Goal: Task Accomplishment & Management: Manage account settings

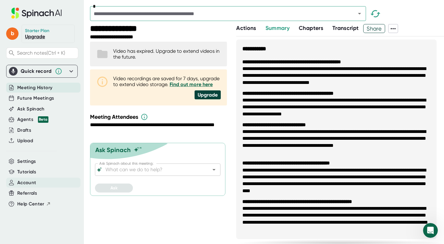
click at [30, 181] on span "Account" at bounding box center [26, 182] width 19 height 7
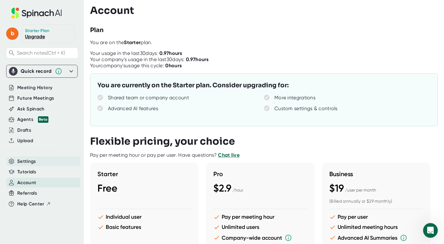
click at [39, 160] on div "Settings" at bounding box center [43, 161] width 74 height 10
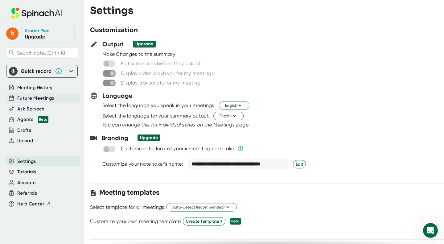
click at [57, 98] on div "Future Meetings" at bounding box center [43, 98] width 74 height 10
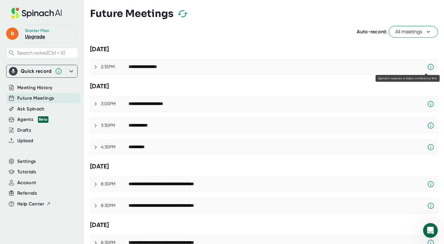
click at [427, 66] on icon at bounding box center [430, 66] width 7 height 7
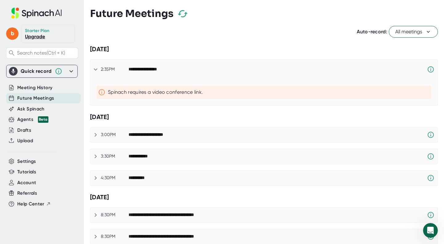
click at [195, 92] on div "Spinach requires a video conference link." at bounding box center [268, 92] width 321 height 6
click at [102, 92] on icon at bounding box center [102, 91] width 11 height 7
click at [102, 91] on icon at bounding box center [102, 91] width 11 height 7
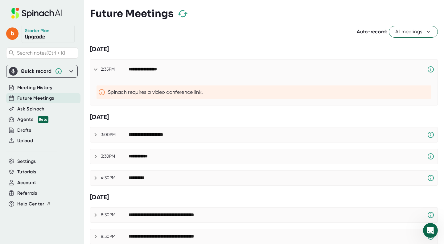
click at [102, 91] on icon at bounding box center [102, 91] width 11 height 7
click at [427, 135] on icon at bounding box center [430, 135] width 6 height 6
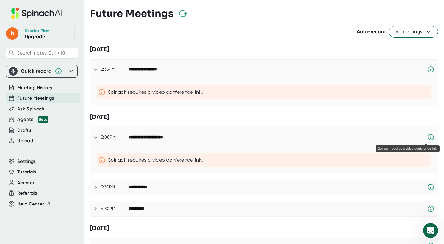
click at [427, 137] on icon at bounding box center [430, 136] width 7 height 7
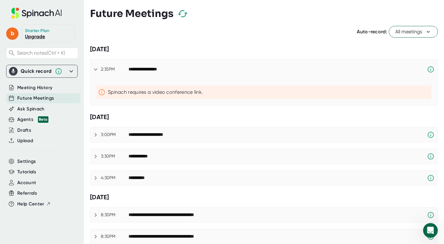
click at [191, 92] on div "Spinach requires a video conference link." at bounding box center [268, 92] width 321 height 6
click at [202, 91] on div "Spinach requires a video conference link." at bounding box center [268, 92] width 321 height 6
click at [208, 91] on div "Spinach requires a video conference link." at bounding box center [268, 92] width 321 height 6
click at [101, 91] on icon at bounding box center [102, 91] width 11 height 7
click at [63, 86] on div "Meeting History" at bounding box center [43, 88] width 74 height 10
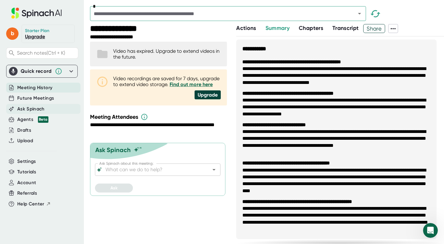
click at [43, 110] on span "Ask Spinach" at bounding box center [30, 108] width 27 height 7
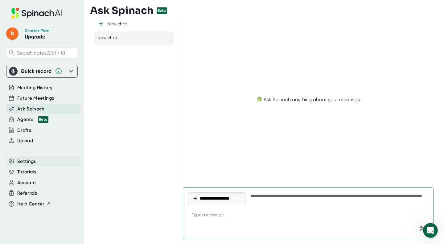
type textarea "x"
click at [51, 159] on div "Settings" at bounding box center [43, 161] width 74 height 10
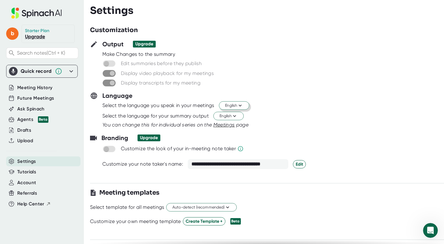
click at [242, 103] on icon at bounding box center [240, 106] width 6 height 6
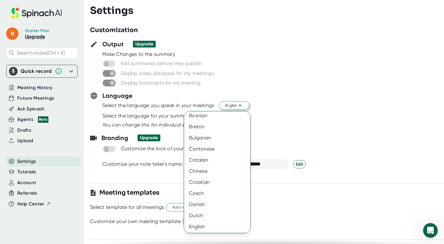
scroll to position [215, 0]
click at [219, 169] on div "Chinese" at bounding box center [219, 169] width 71 height 11
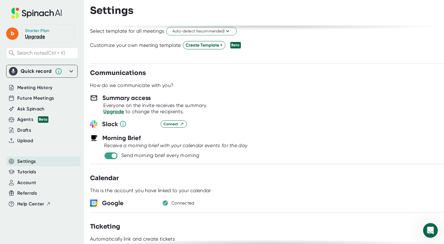
scroll to position [0, 0]
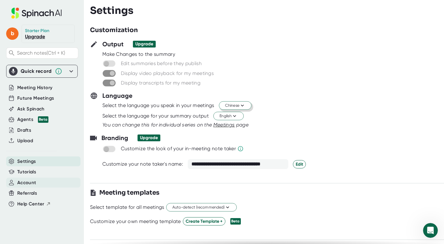
click at [39, 181] on div "Account" at bounding box center [43, 182] width 74 height 10
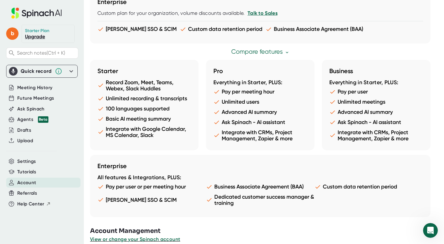
scroll to position [339, 0]
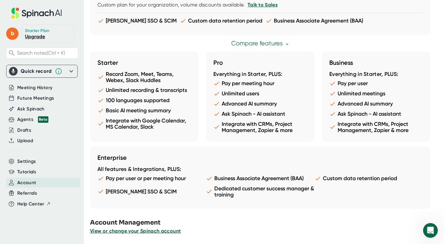
click at [126, 231] on span "View or change your Spinach account" at bounding box center [135, 231] width 91 height 6
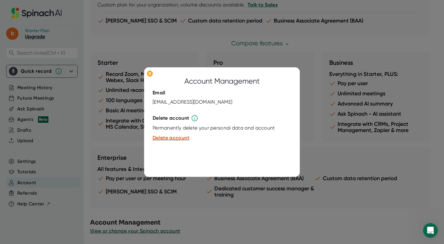
click at [206, 213] on div at bounding box center [222, 122] width 444 height 244
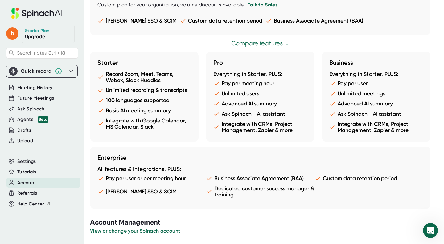
click at [425, 43] on div "Compare features" at bounding box center [260, 43] width 340 height 7
click at [51, 96] on span "Future Meetings" at bounding box center [35, 98] width 37 height 7
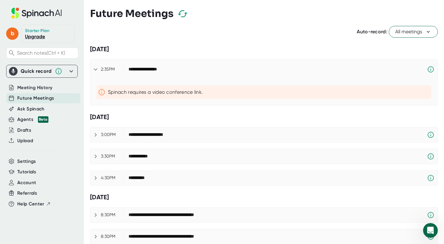
click at [162, 132] on div "**********" at bounding box center [151, 135] width 47 height 6
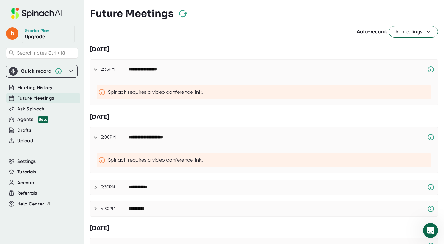
click at [171, 161] on div "Spinach requires a video conference link." at bounding box center [268, 160] width 321 height 6
click at [202, 159] on div "Spinach requires a video conference link." at bounding box center [268, 160] width 321 height 6
click at [161, 137] on div "**********" at bounding box center [151, 137] width 47 height 6
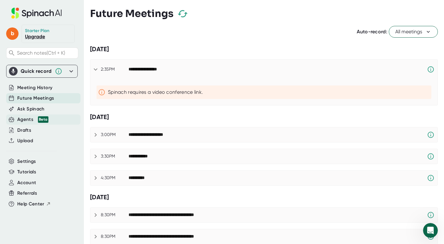
click at [30, 119] on div "Agents Beta" at bounding box center [32, 119] width 31 height 7
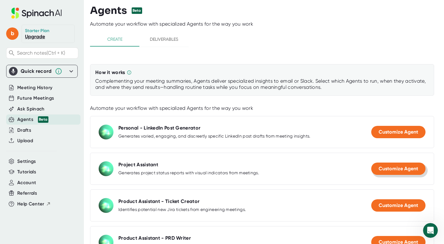
click at [382, 169] on span "Customize Agent" at bounding box center [397, 168] width 39 height 6
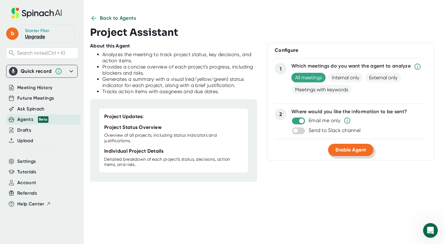
click at [348, 153] on button "Enable Agent" at bounding box center [350, 150] width 45 height 12
click at [299, 177] on div "About this Agent Analyzes the meeting to track project status, key decisions, a…" at bounding box center [262, 112] width 344 height 139
click at [259, 196] on div "Back to Agents Project Assistant About this Agent Analyzes the meeting to track…" at bounding box center [267, 128] width 354 height 229
click at [345, 167] on div "About this Agent Analyzes the meeting to track project status, key decisions, a…" at bounding box center [262, 112] width 344 height 139
click at [313, 192] on div "Back to Agents Project Assistant About this Agent Analyzes the meeting to track…" at bounding box center [267, 128] width 354 height 229
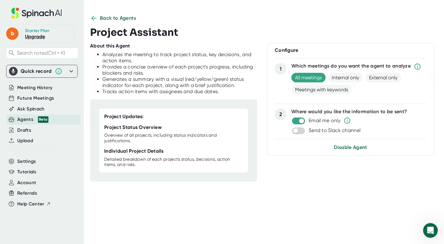
click at [278, 212] on div "Back to Agents Project Assistant About this Agent Analyzes the meeting to track…" at bounding box center [267, 128] width 354 height 229
